Goal: Information Seeking & Learning: Learn about a topic

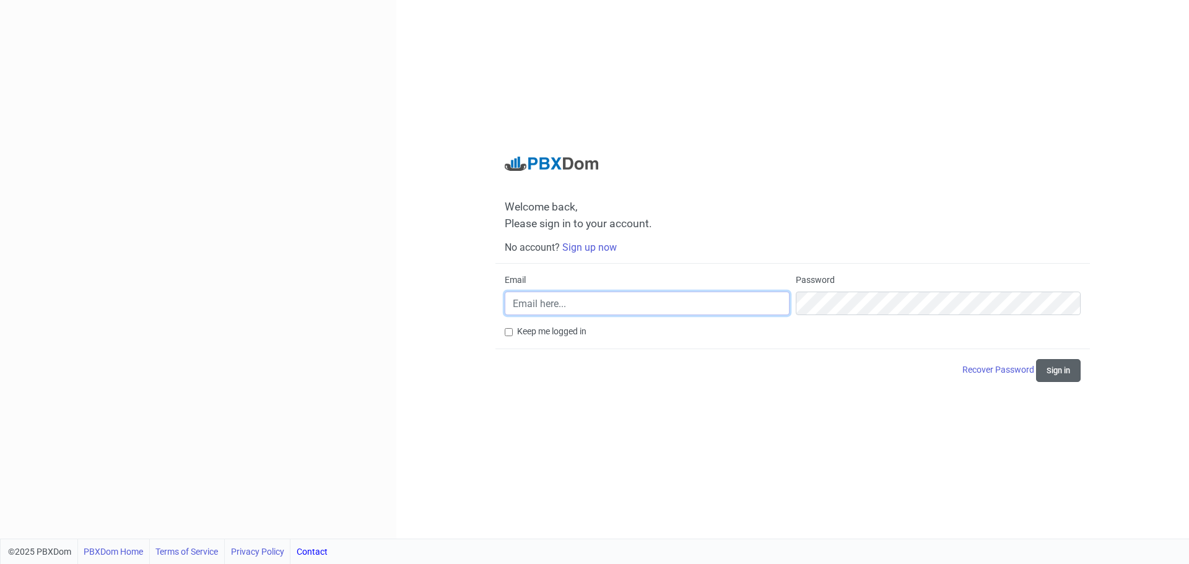
type input "[EMAIL_ADDRESS][DOMAIN_NAME]"
click at [1073, 372] on button "Sign in" at bounding box center [1058, 370] width 45 height 23
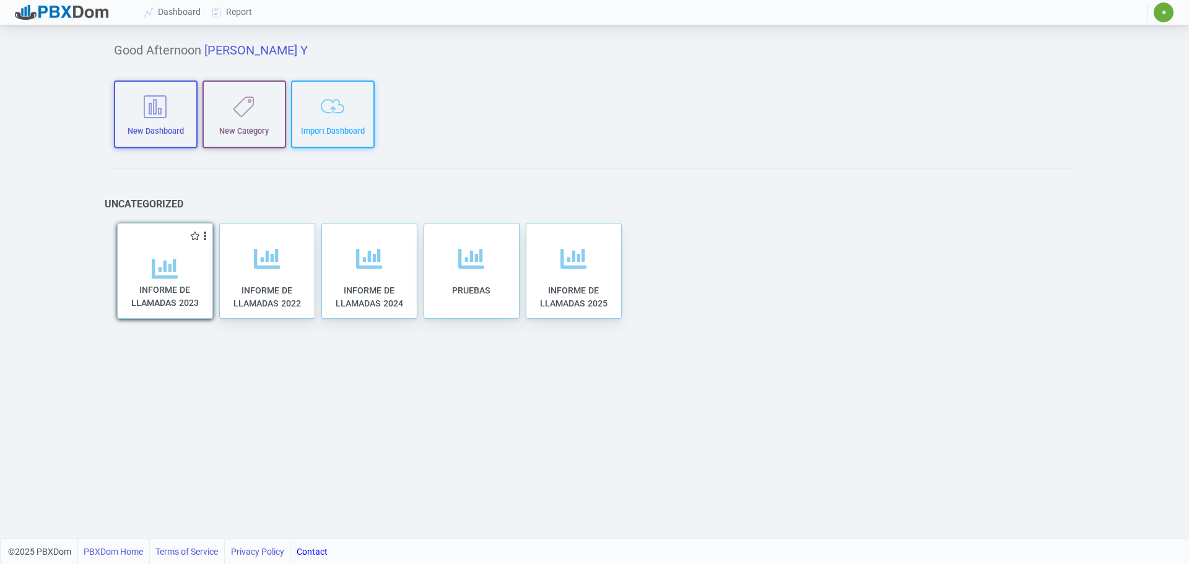
click at [150, 254] on div "INFORME DE LLAMADAS 2023" at bounding box center [165, 282] width 95 height 79
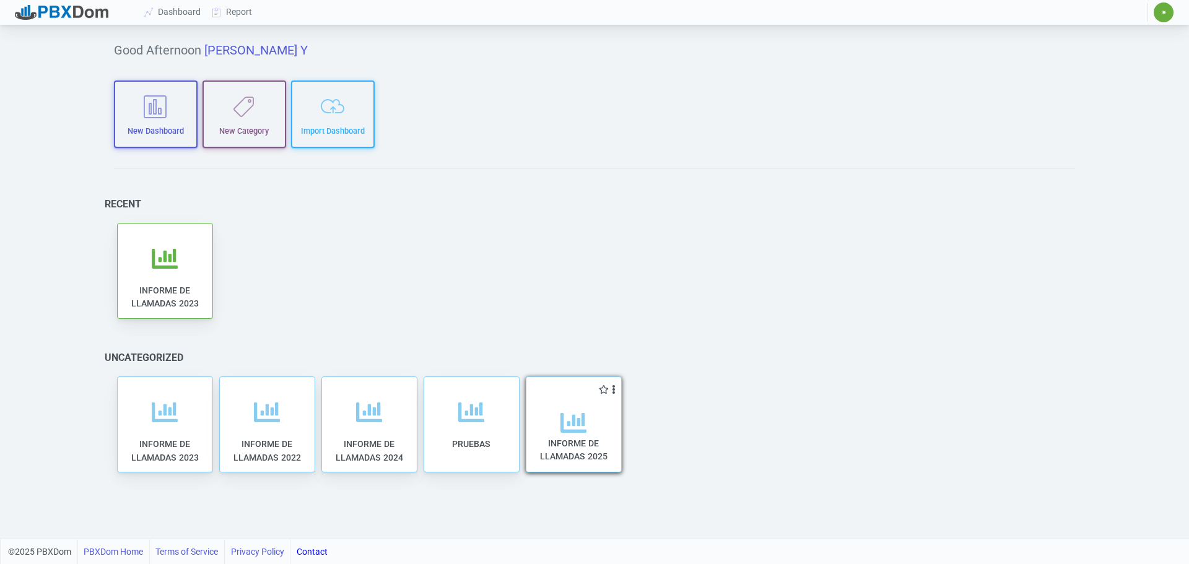
click at [594, 435] on div "INFORME DE LLAMADAS 2025" at bounding box center [574, 443] width 70 height 67
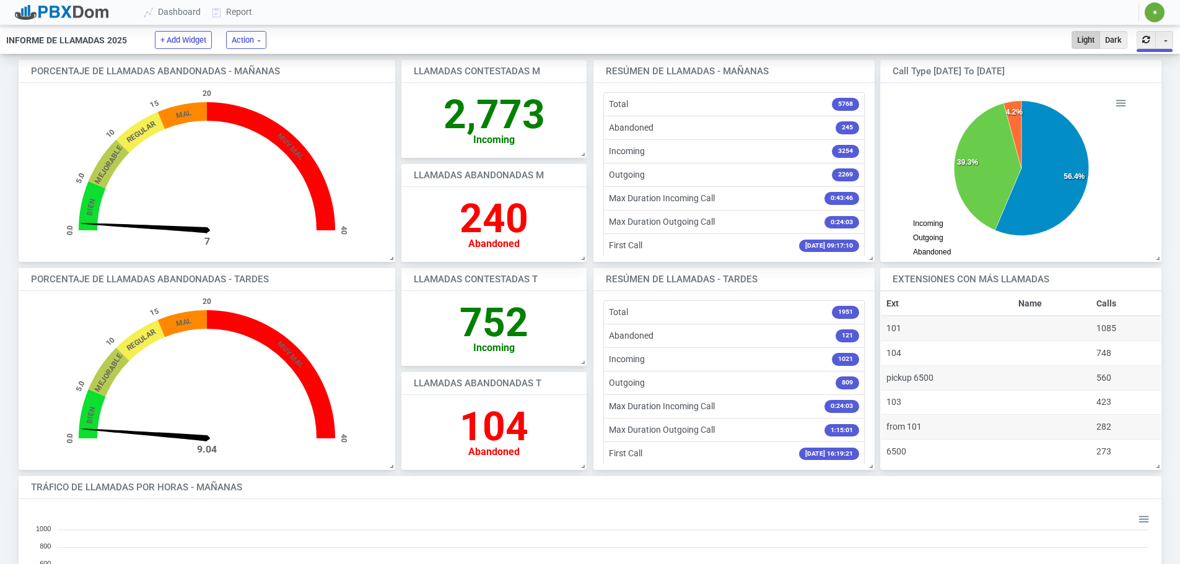
scroll to position [185, 1160]
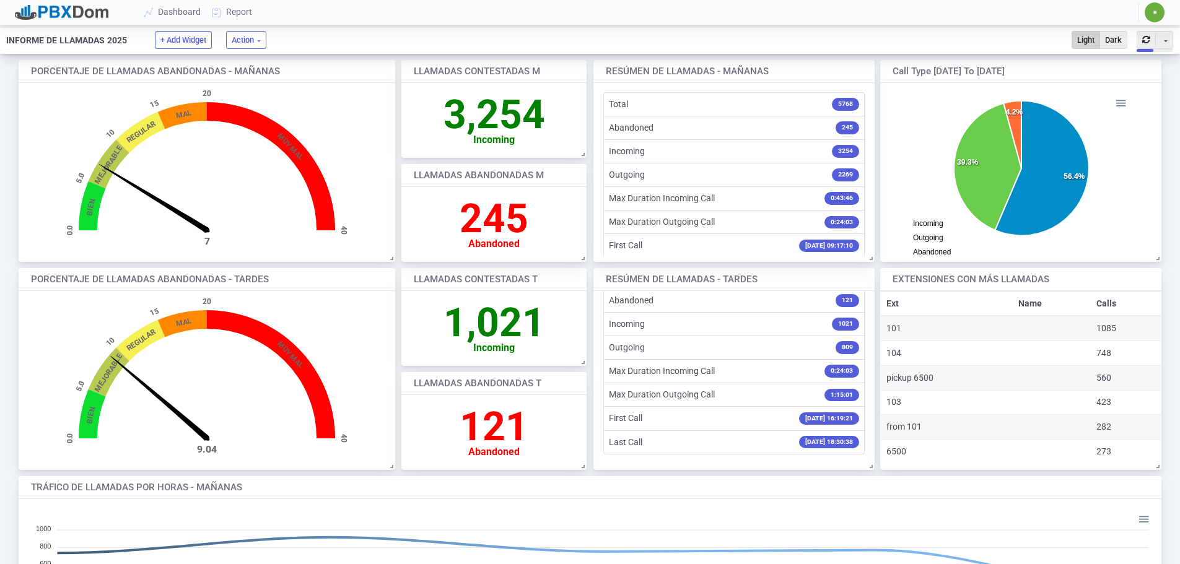
click at [344, 329] on icon "BIEN MEJORABLE REGULAR MAL MUY MAL 0.0 5.0 10 15 20 40 9.04" at bounding box center [207, 377] width 282 height 159
